Goal: Information Seeking & Learning: Learn about a topic

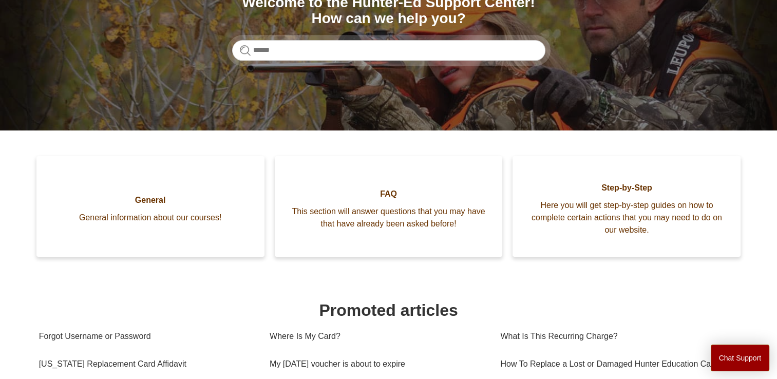
scroll to position [142, 0]
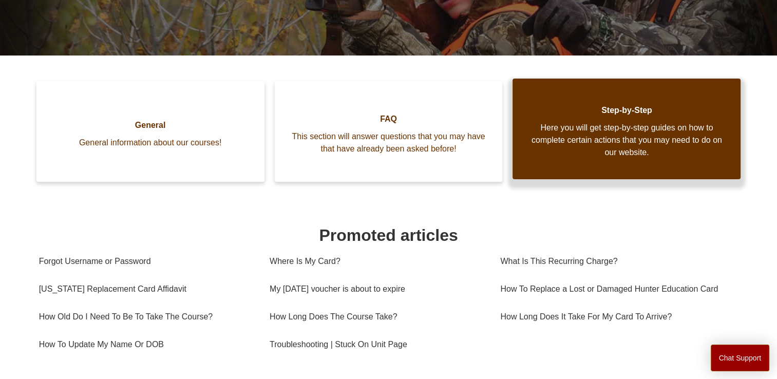
click at [634, 141] on span "Here you will get step-by-step guides on how to complete certain actions that y…" at bounding box center [626, 140] width 197 height 37
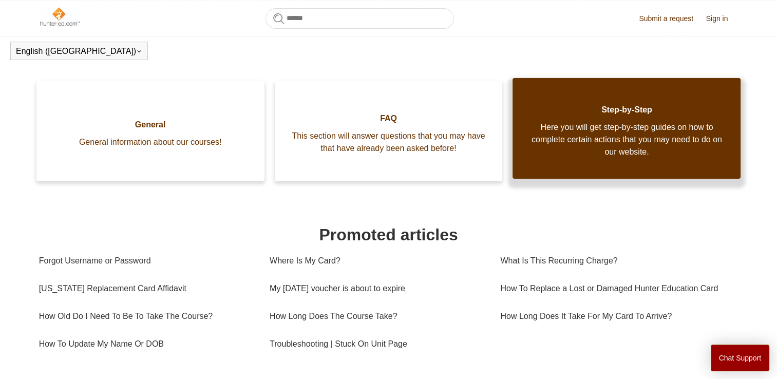
scroll to position [215, 0]
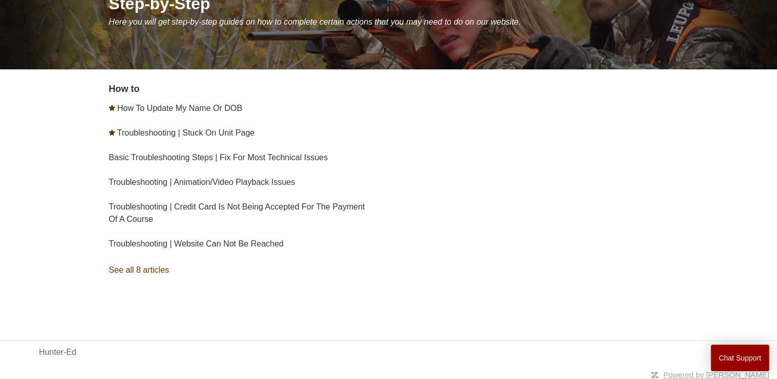
scroll to position [147, 0]
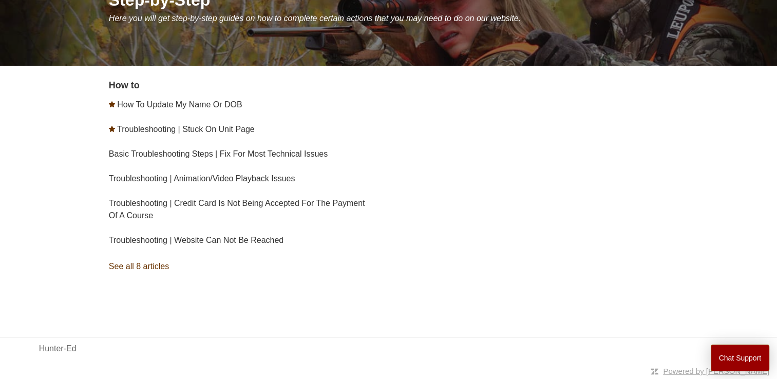
click at [156, 270] on link "See all 8 articles" at bounding box center [250, 267] width 283 height 28
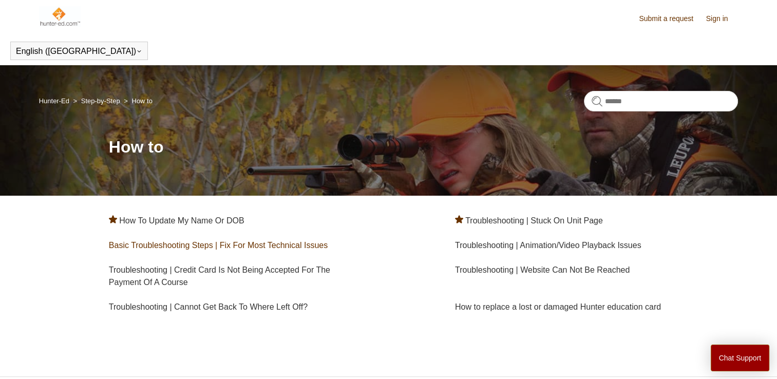
click at [264, 246] on link "Basic Troubleshooting Steps | Fix For Most Technical Issues" at bounding box center [218, 245] width 219 height 9
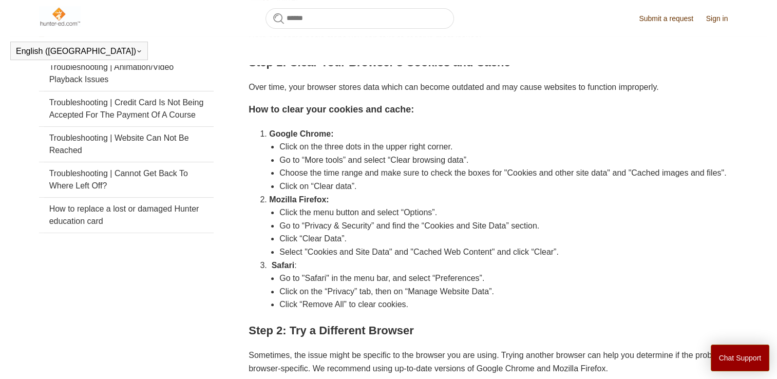
scroll to position [228, 0]
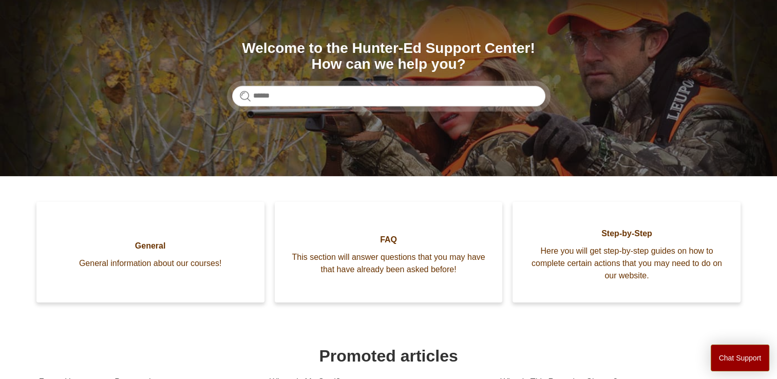
scroll to position [103, 0]
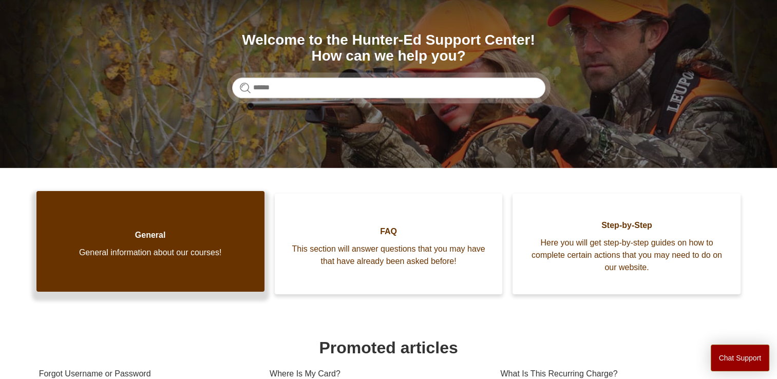
click at [202, 257] on span "General information about our courses!" at bounding box center [150, 252] width 197 height 12
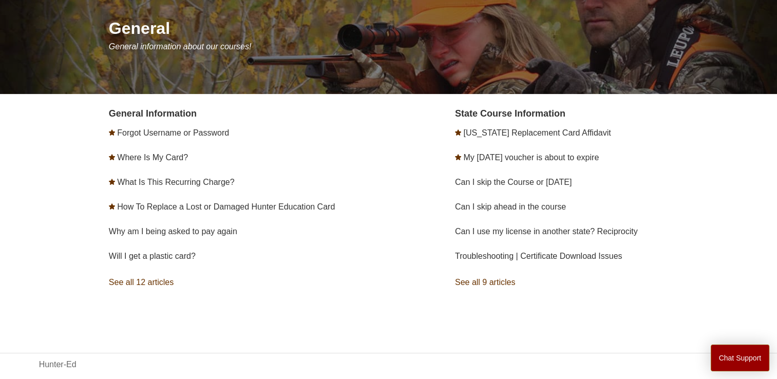
scroll to position [120, 0]
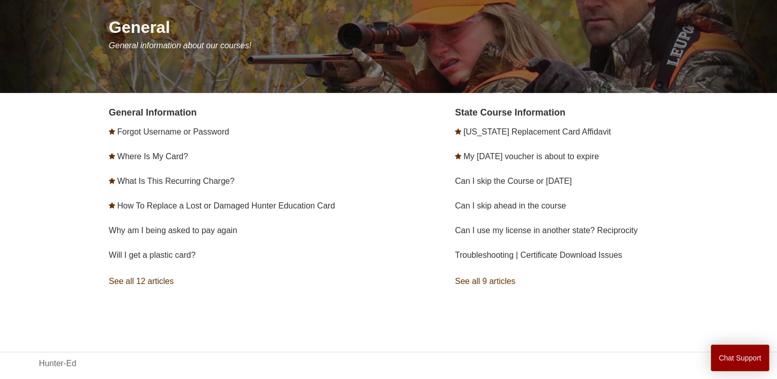
click at [189, 257] on link "Will I get a plastic card?" at bounding box center [152, 255] width 87 height 9
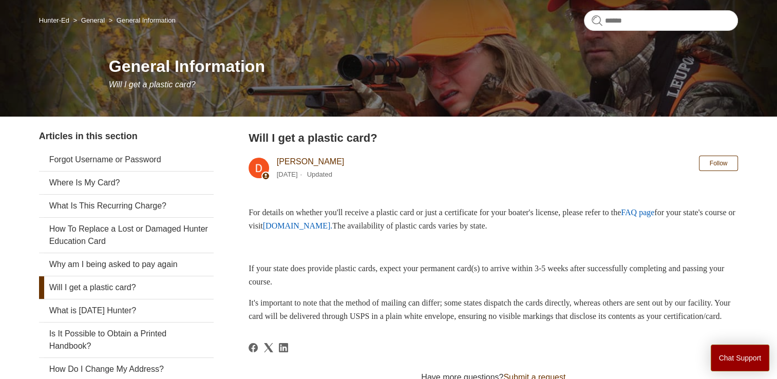
scroll to position [83, 0]
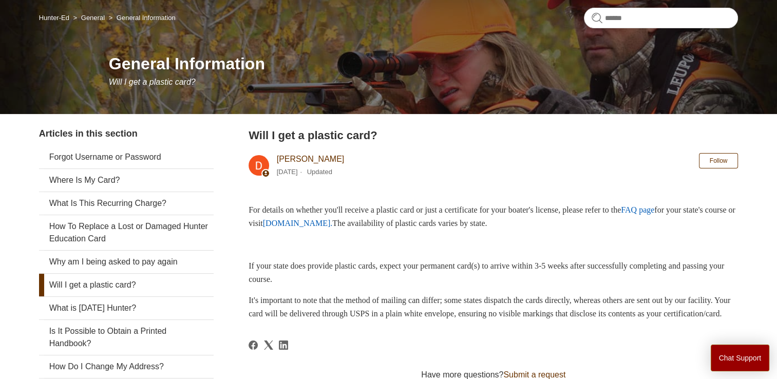
click at [187, 263] on link "Why am I being asked to pay again" at bounding box center [126, 262] width 175 height 23
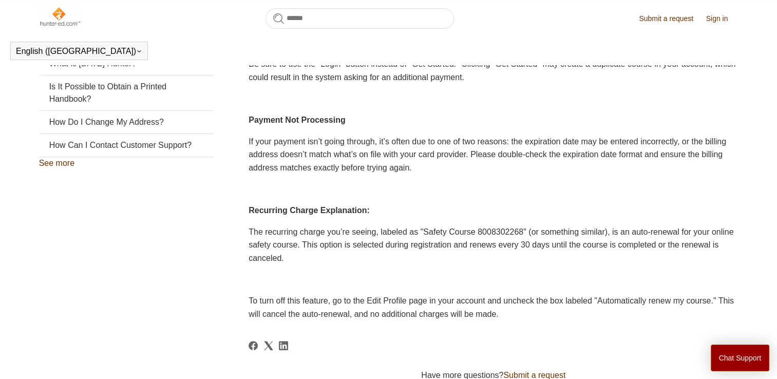
scroll to position [298, 0]
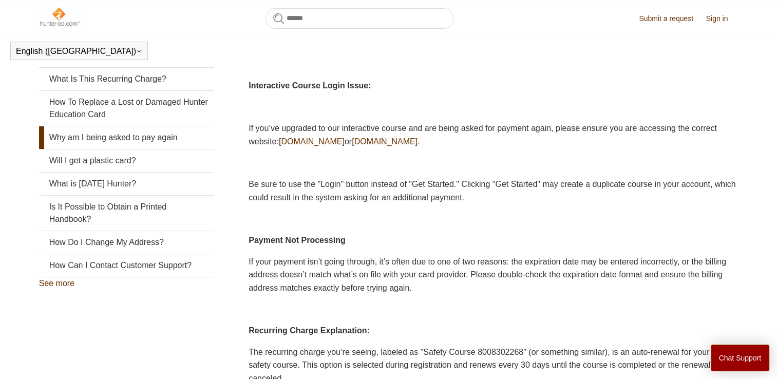
click at [186, 269] on link "How Can I Contact Customer Support?" at bounding box center [126, 265] width 175 height 23
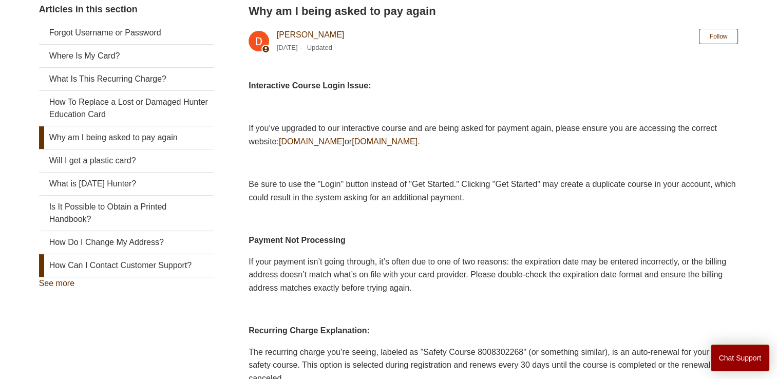
scroll to position [179, 0]
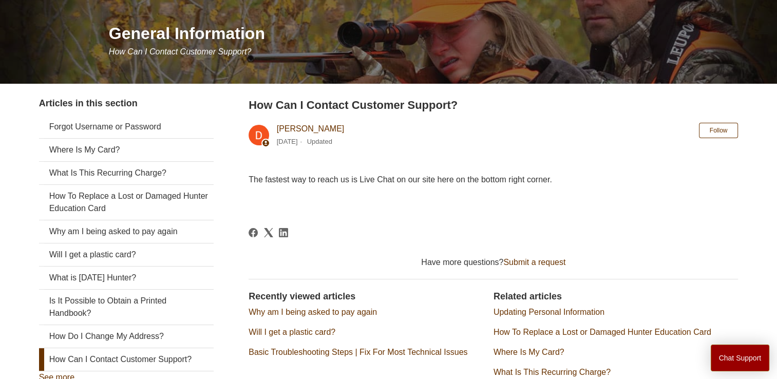
scroll to position [115, 0]
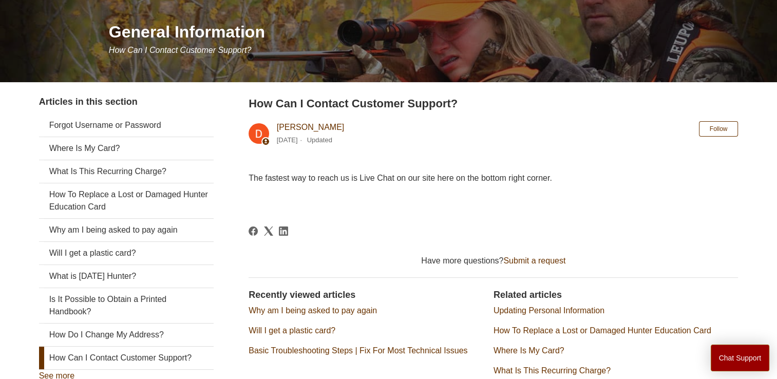
click at [738, 370] on button "Chat Support" at bounding box center [740, 358] width 59 height 27
